Goal: Task Accomplishment & Management: Manage account settings

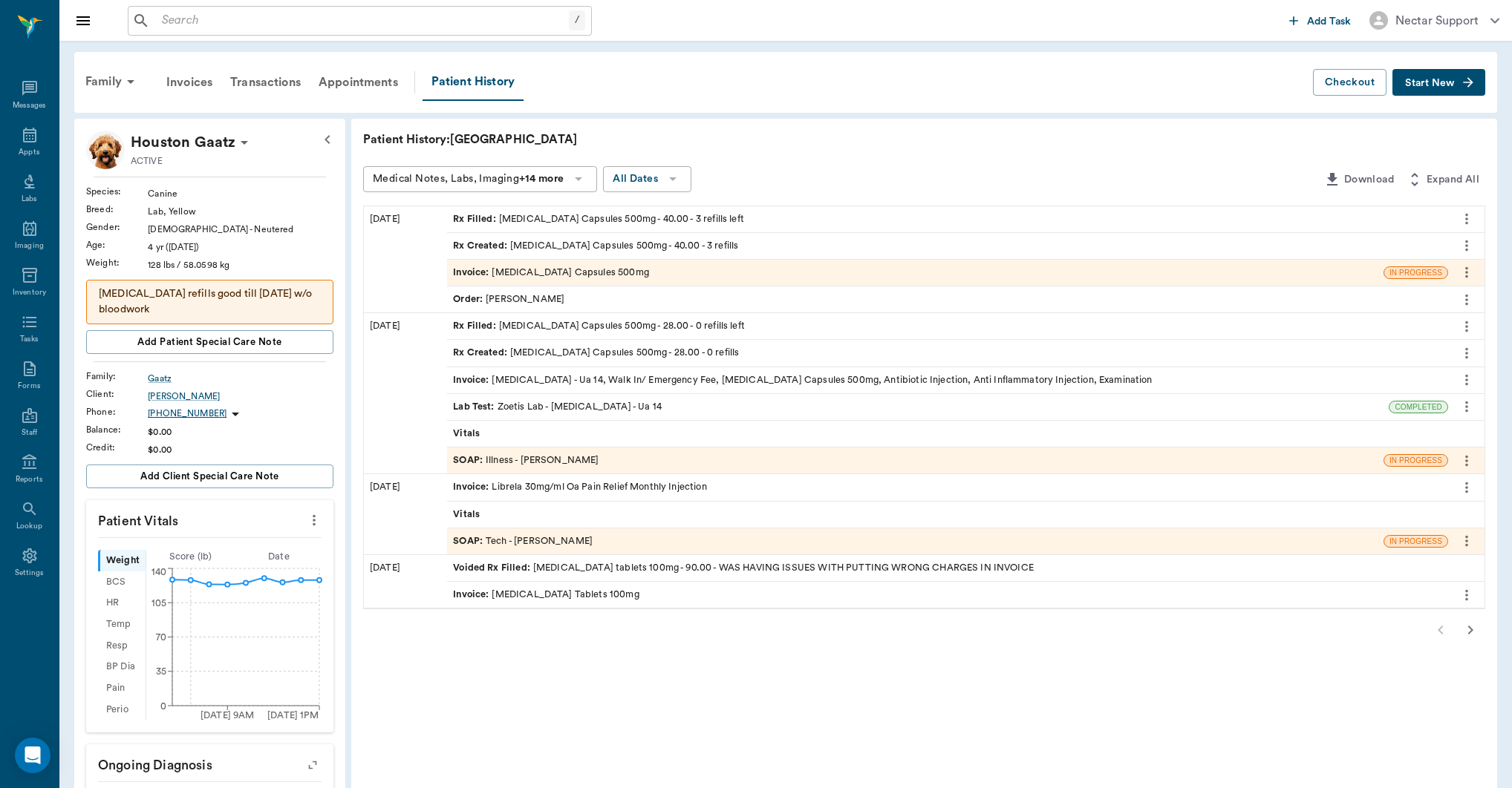
click at [1470, 629] on icon "button" at bounding box center [1471, 630] width 5 height 9
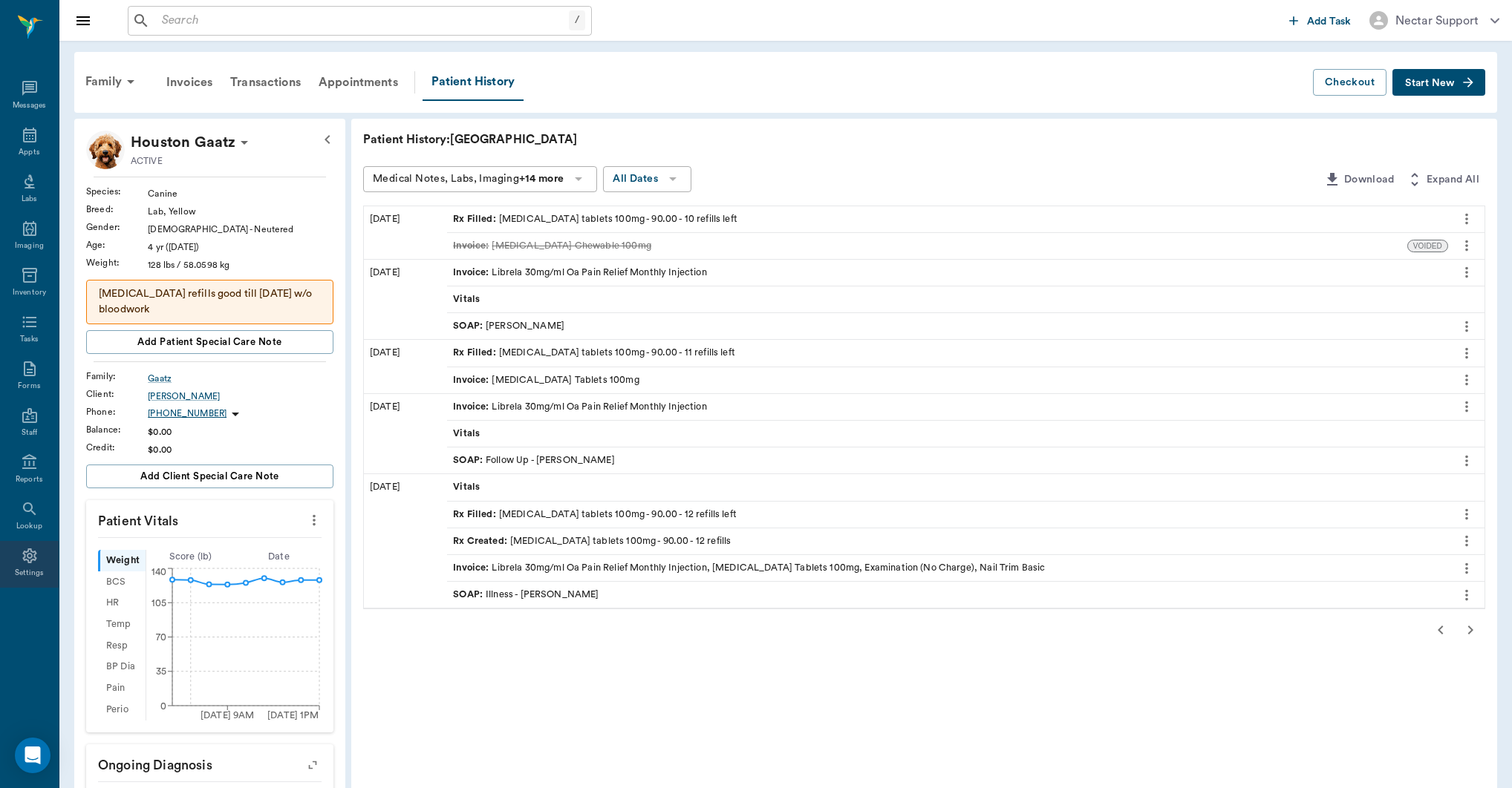
click at [31, 561] on icon at bounding box center [29, 556] width 17 height 17
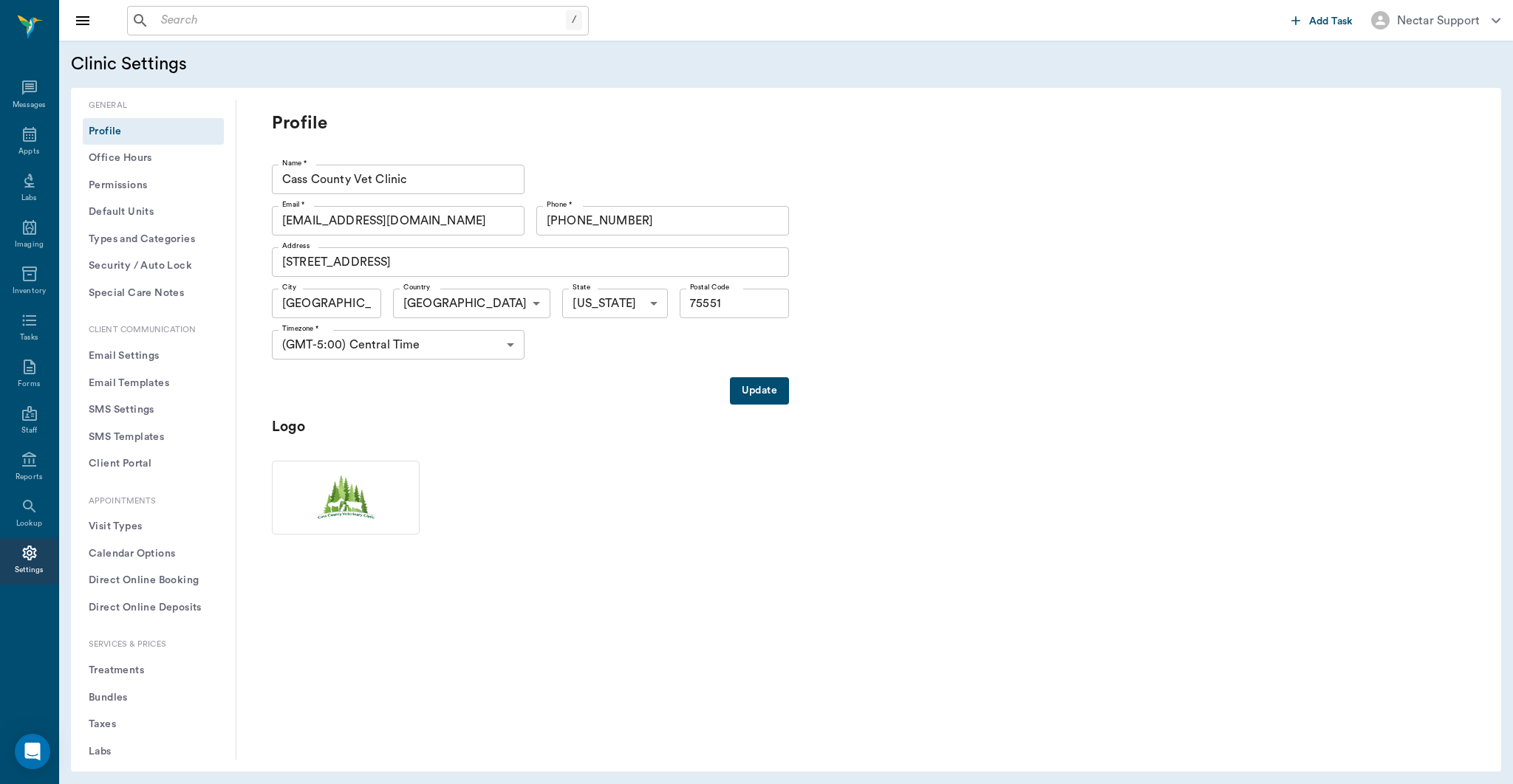
click at [132, 661] on button "Treatments" at bounding box center [153, 671] width 141 height 27
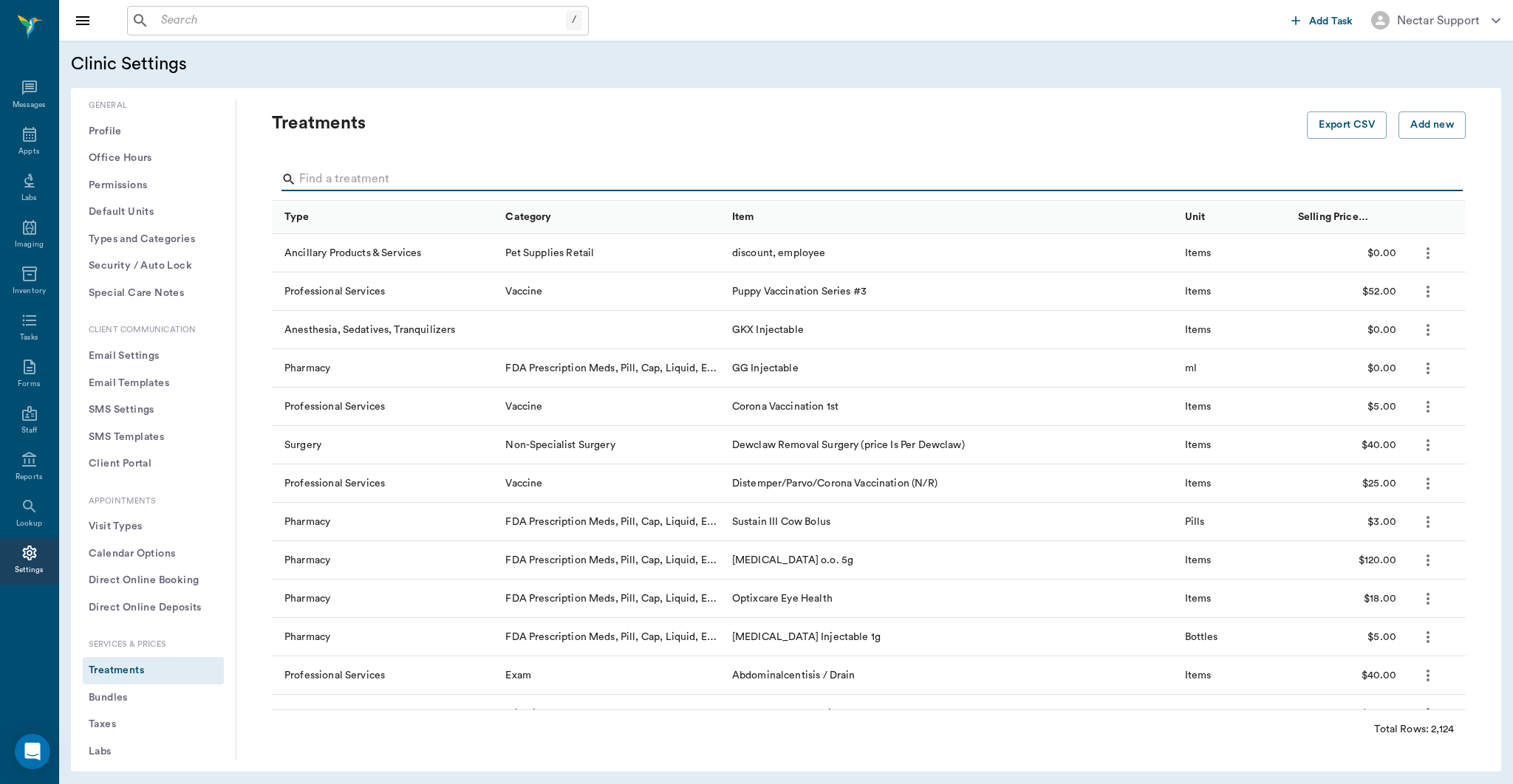
click at [451, 172] on input "Search" at bounding box center [870, 180] width 1141 height 24
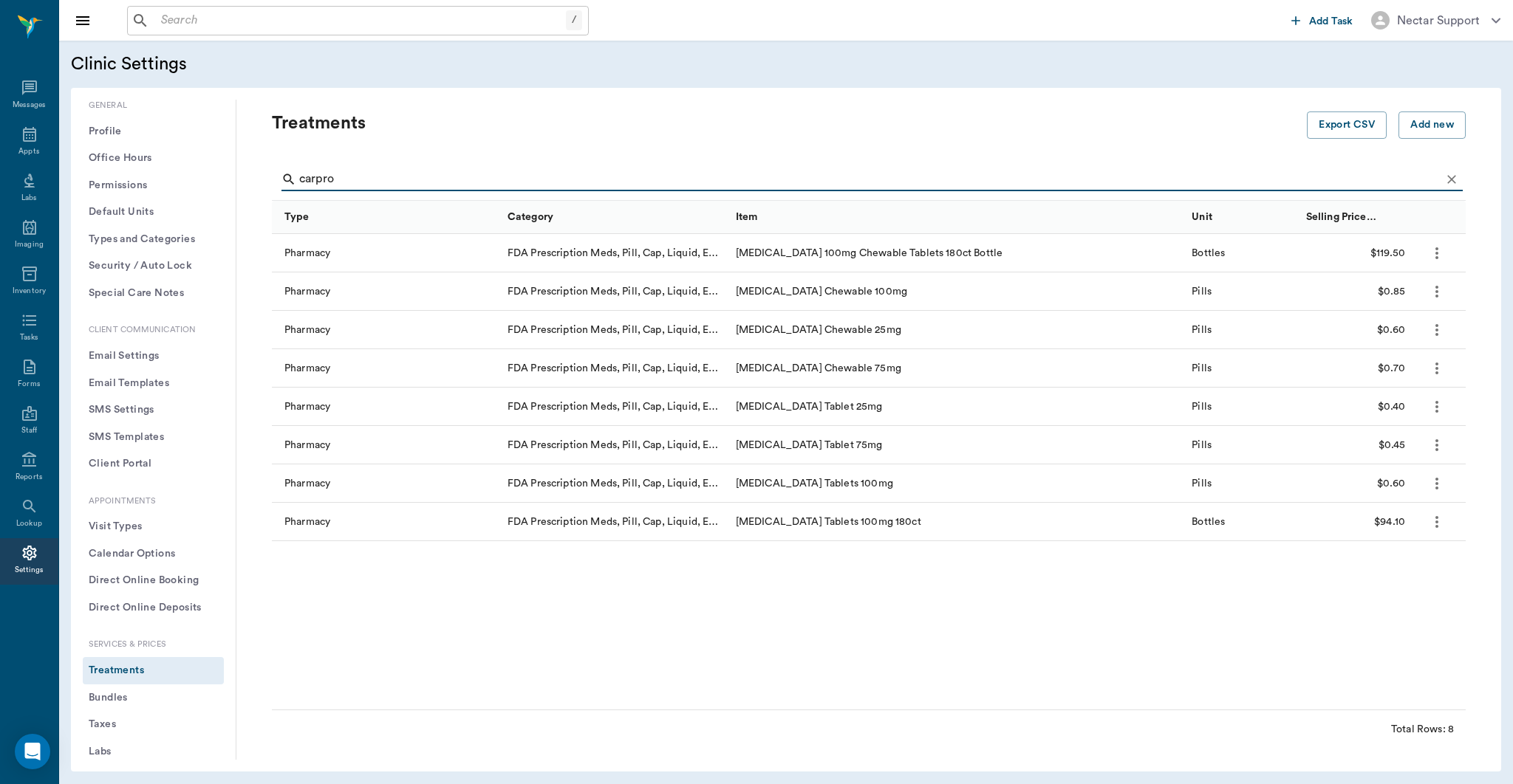
type input "carpro"
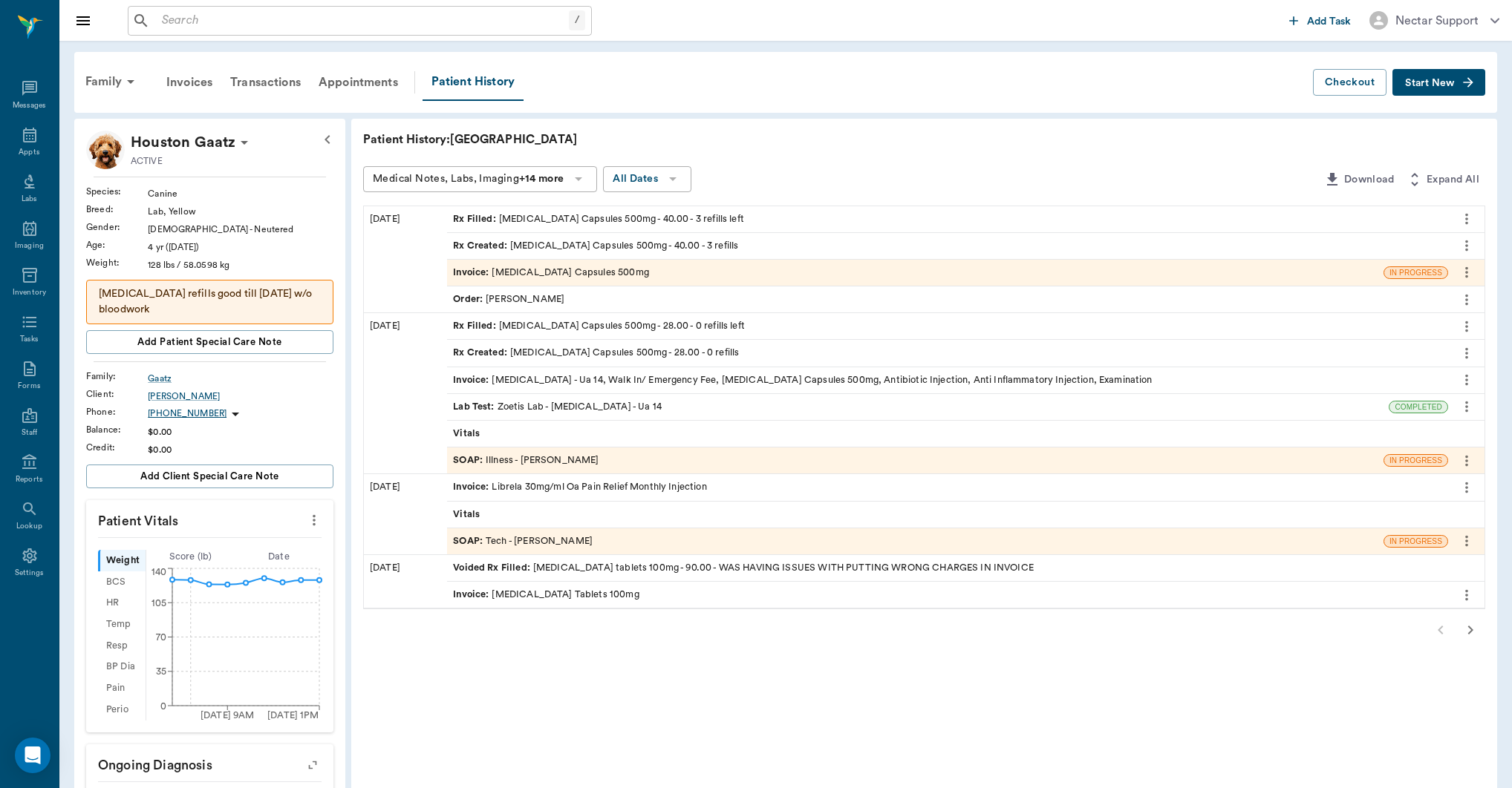
click at [1477, 628] on icon "button" at bounding box center [1470, 630] width 17 height 17
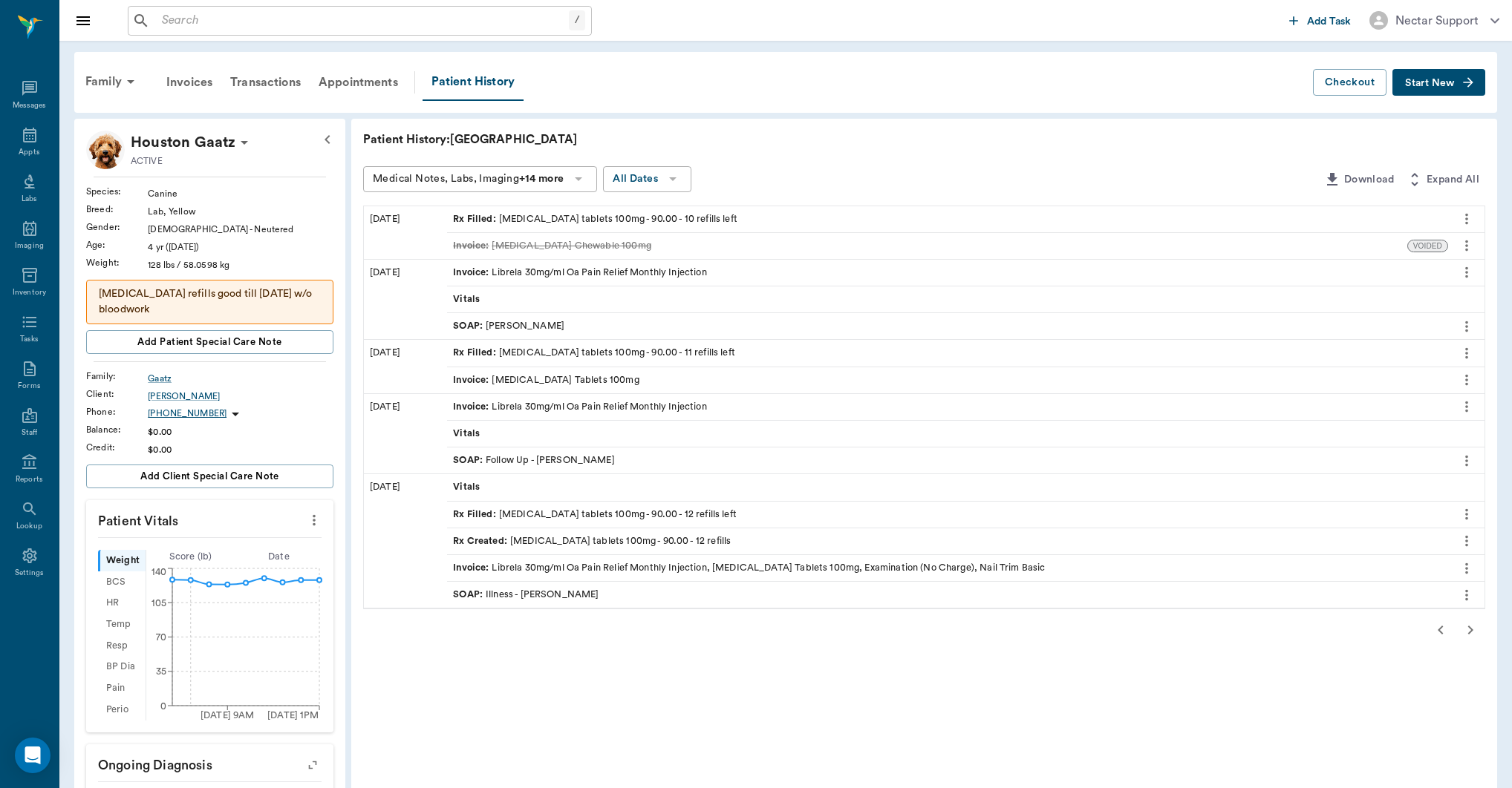
click at [558, 516] on div "Rx Filled : carprofen tablets 100mg - 90.00 - 12 refills left" at bounding box center [594, 514] width 284 height 14
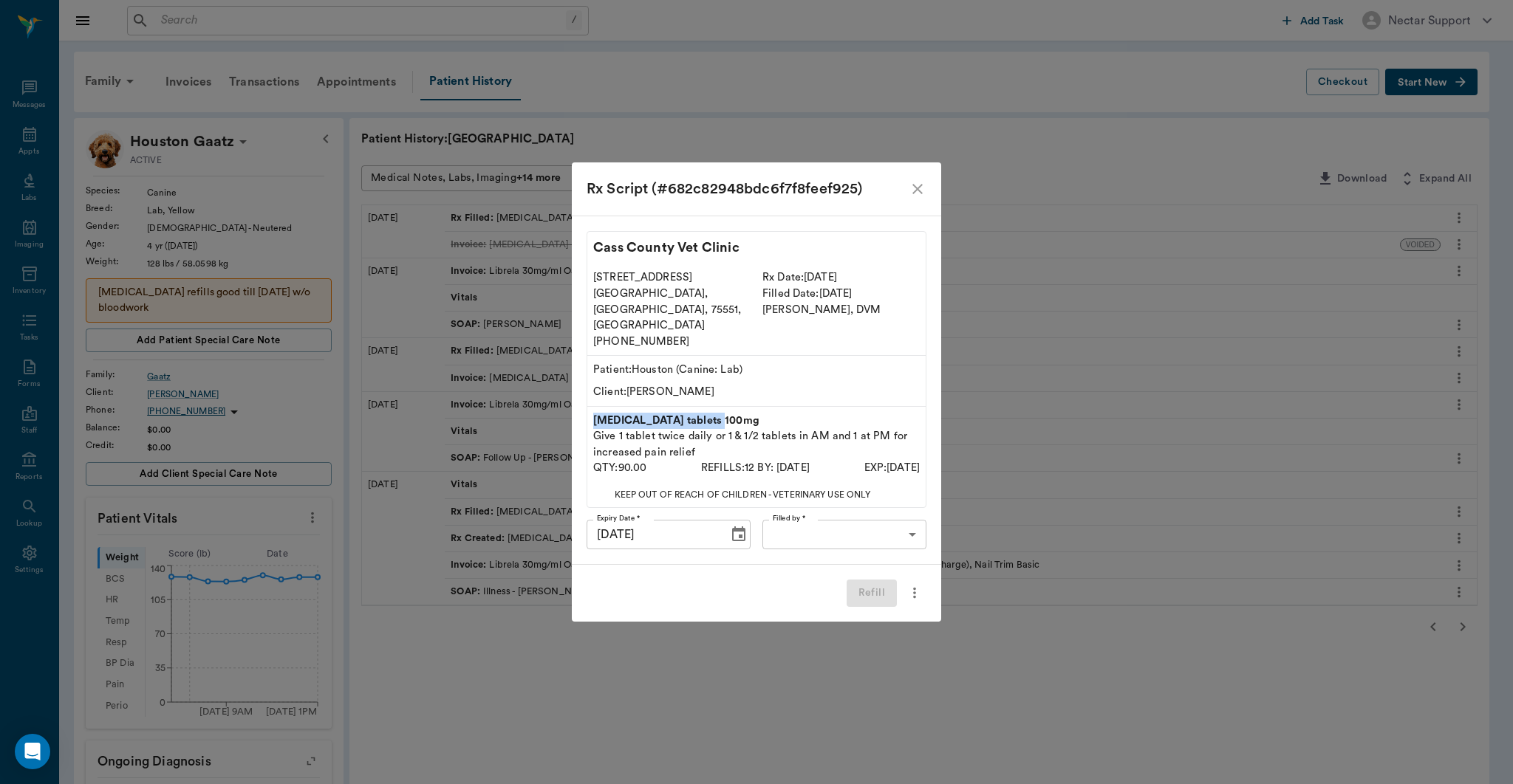
drag, startPoint x: 590, startPoint y: 404, endPoint x: 728, endPoint y: 409, distance: 138.1
click at [728, 409] on div "carprofen tablets 100mg Give 1 tablet twice daily or 1 & 1/2 tablets in AM and …" at bounding box center [756, 445] width 339 height 75
click at [626, 584] on div "Refill" at bounding box center [757, 593] width 369 height 57
drag, startPoint x: 600, startPoint y: 573, endPoint x: 768, endPoint y: 565, distance: 168.2
click at [768, 565] on div "Refill" at bounding box center [757, 593] width 369 height 57
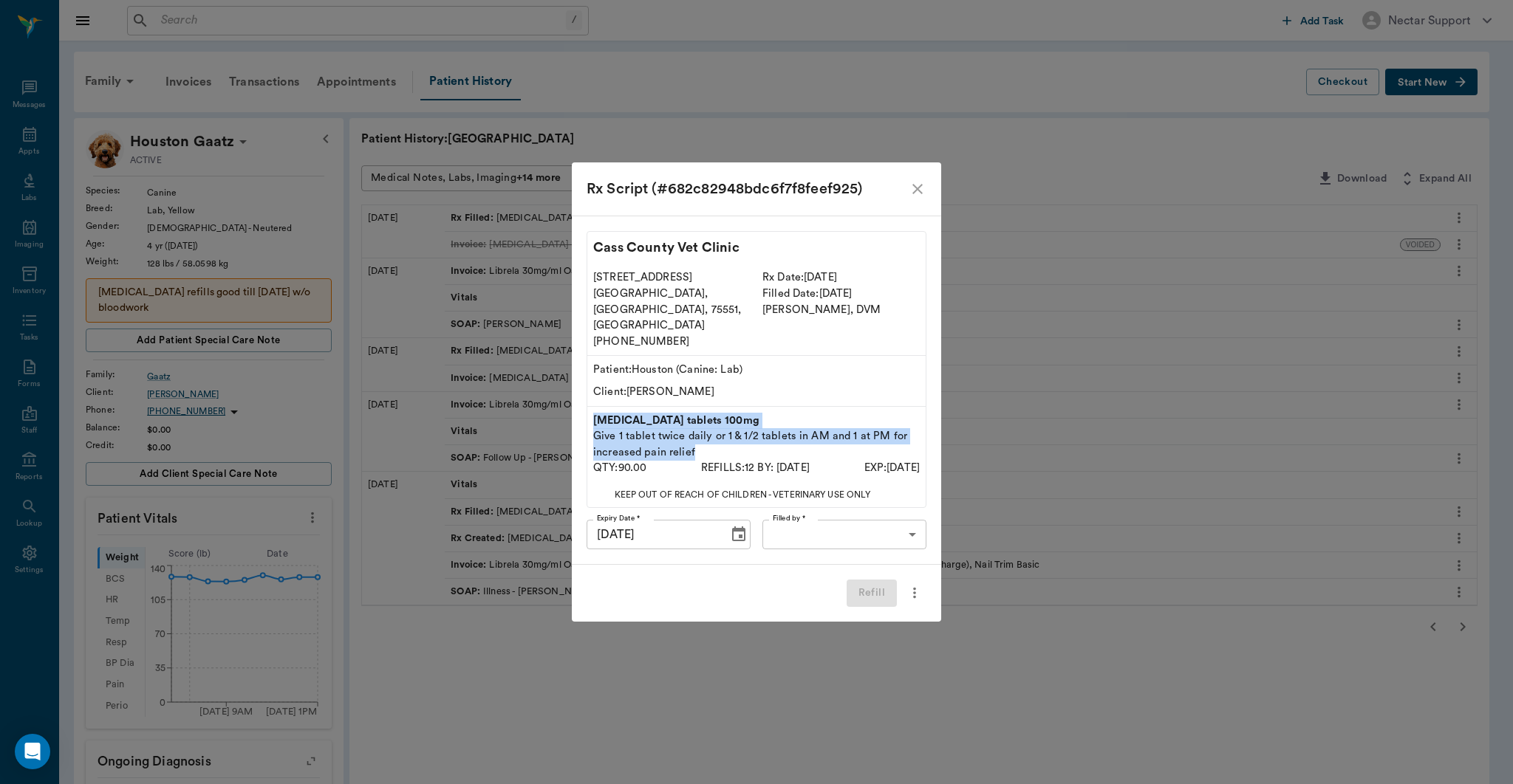
drag, startPoint x: 593, startPoint y: 399, endPoint x: 744, endPoint y: 440, distance: 156.5
click at [744, 440] on div "carprofen tablets 100mg Give 1 tablet twice daily or 1 & 1/2 tablets in AM and …" at bounding box center [756, 445] width 339 height 75
click at [916, 195] on icon "close" at bounding box center [918, 189] width 10 height 10
